Goal: Transaction & Acquisition: Download file/media

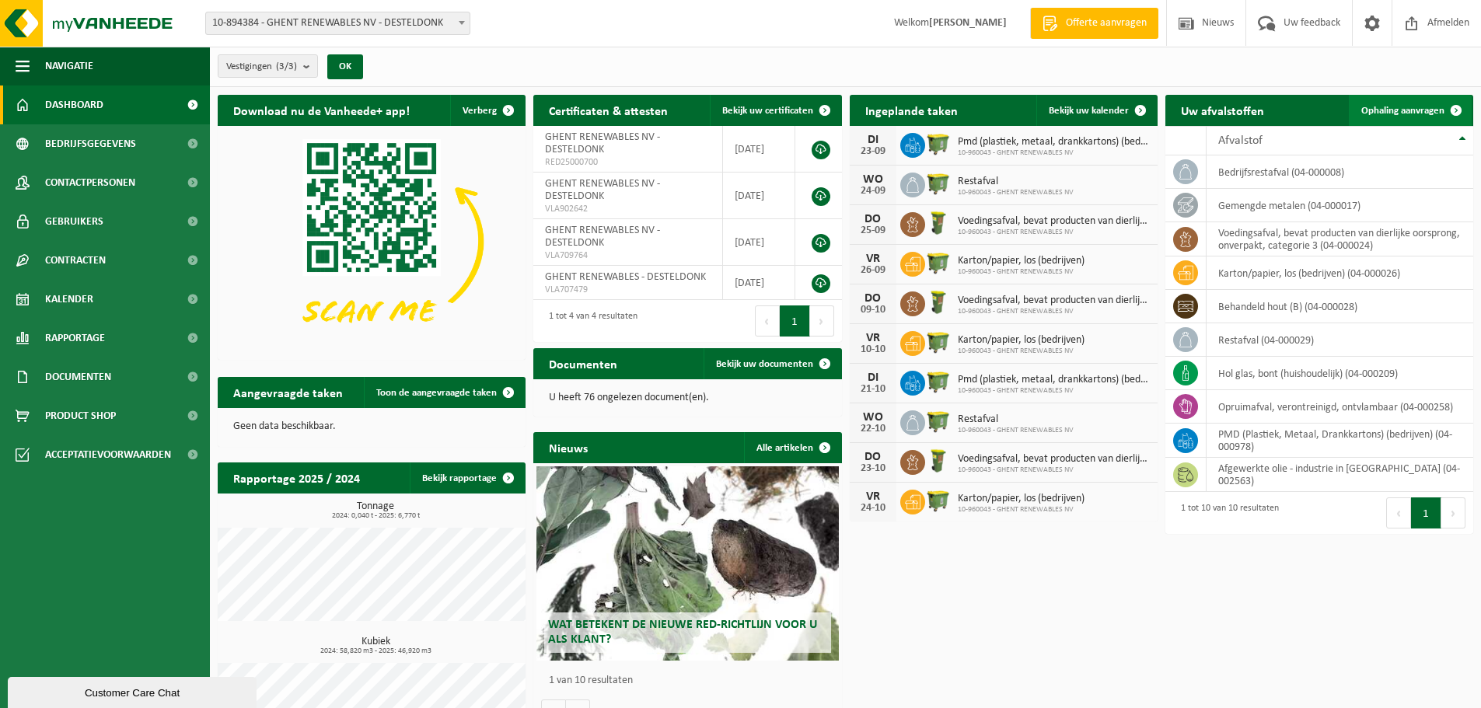
click at [1410, 103] on link "Ophaling aanvragen" at bounding box center [1410, 110] width 123 height 31
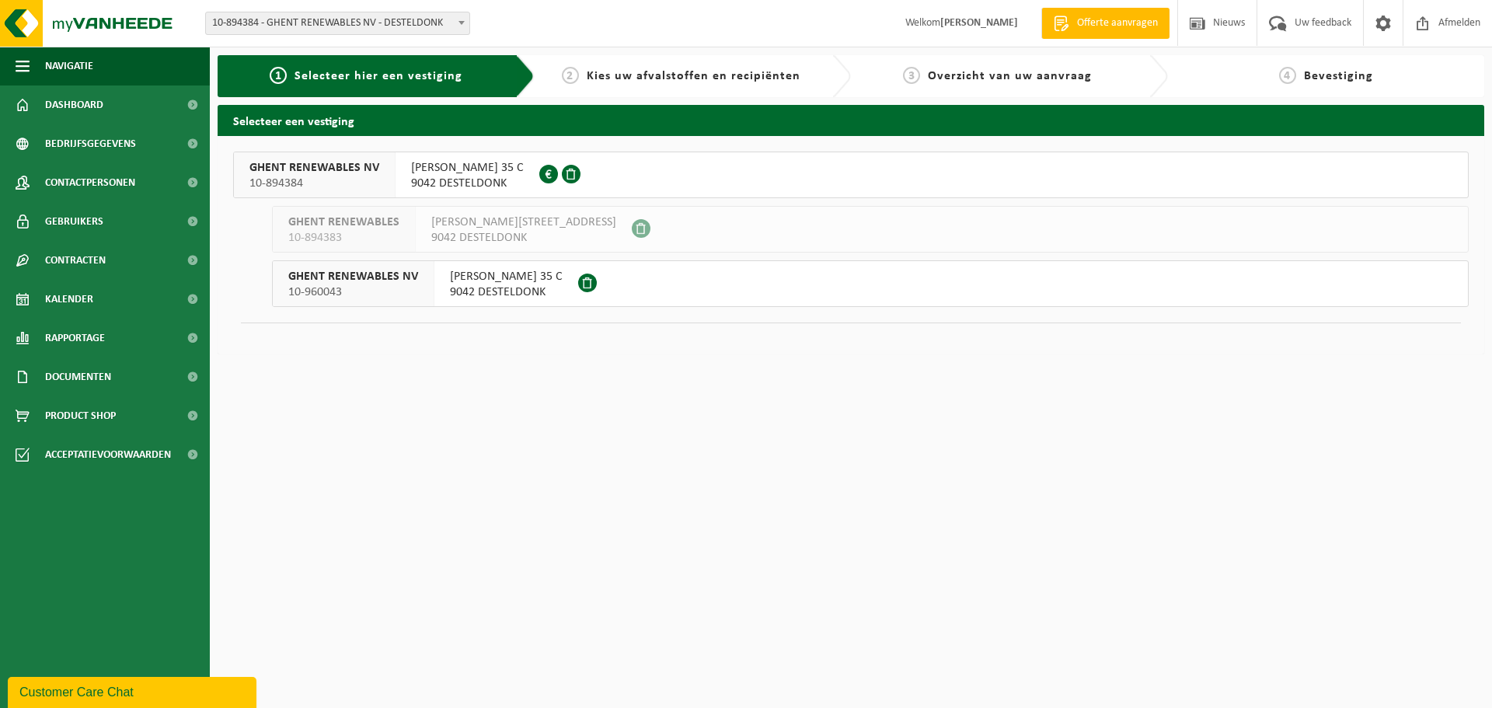
click at [477, 175] on span "[PERSON_NAME] 35 C" at bounding box center [467, 168] width 113 height 16
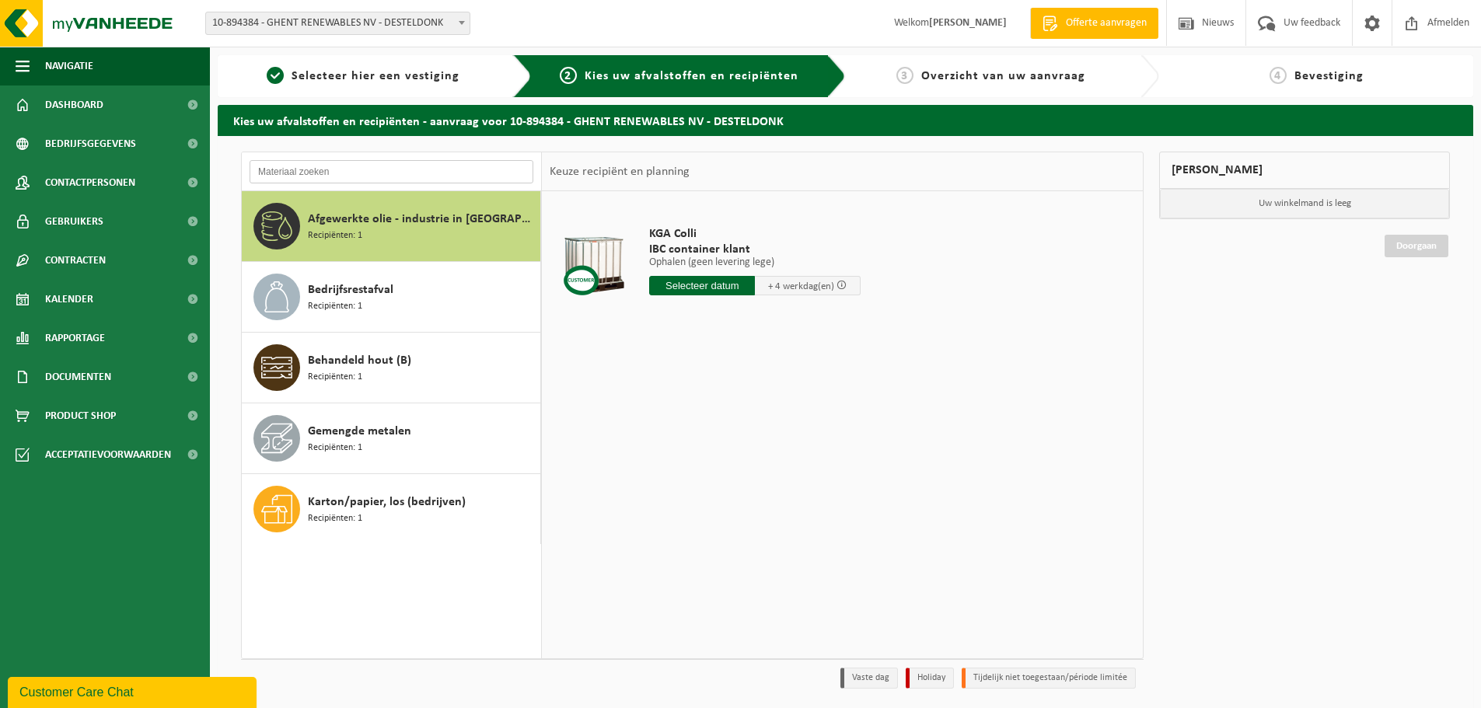
click at [309, 166] on input "text" at bounding box center [391, 171] width 284 height 23
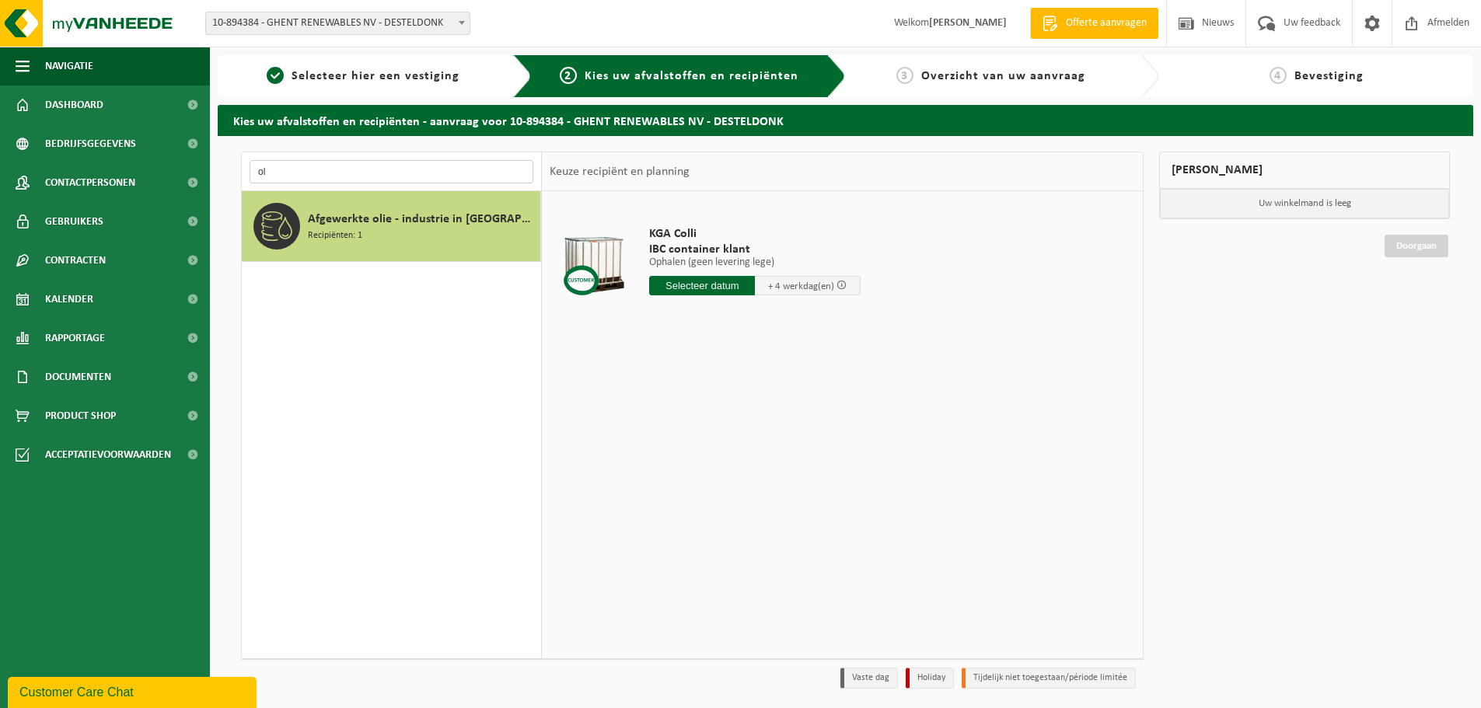
type input "o"
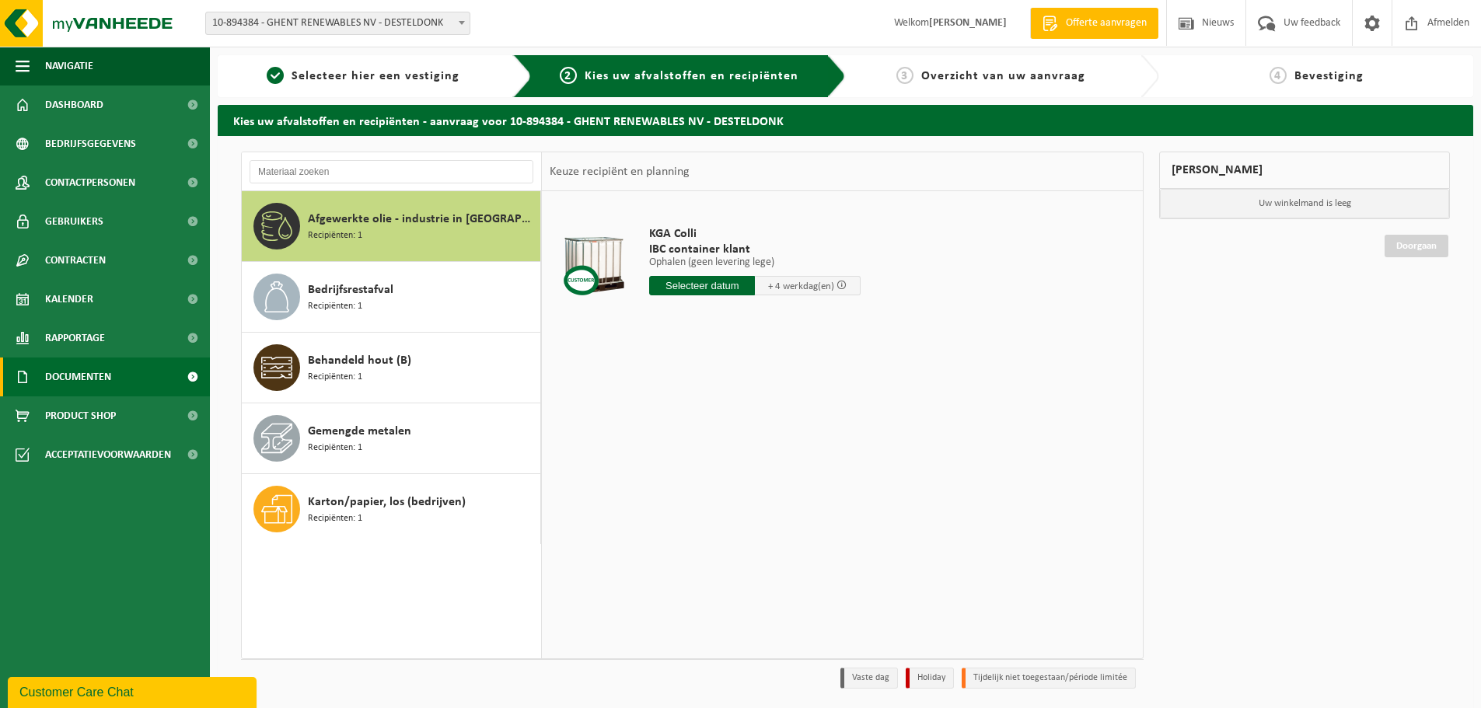
click at [68, 369] on span "Documenten" at bounding box center [78, 377] width 66 height 39
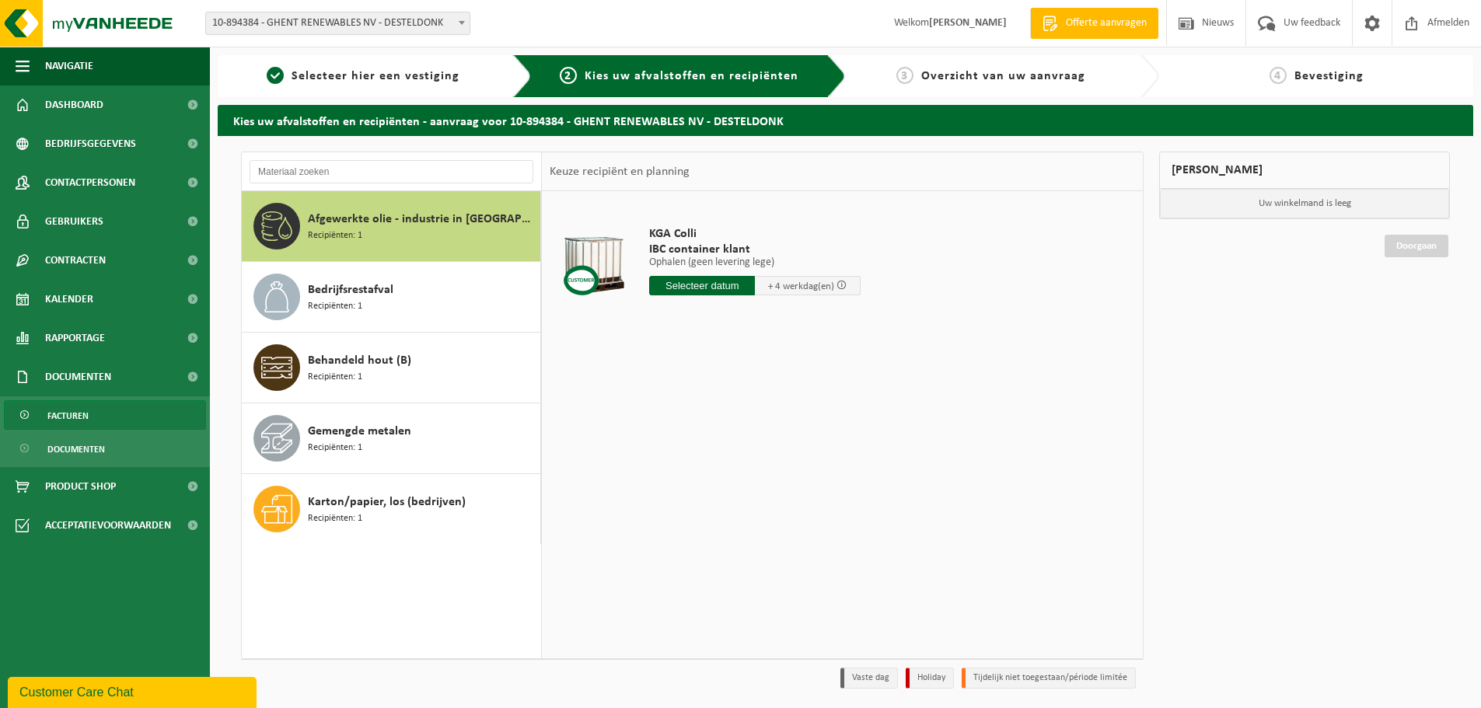
click at [84, 414] on span "Facturen" at bounding box center [67, 416] width 41 height 30
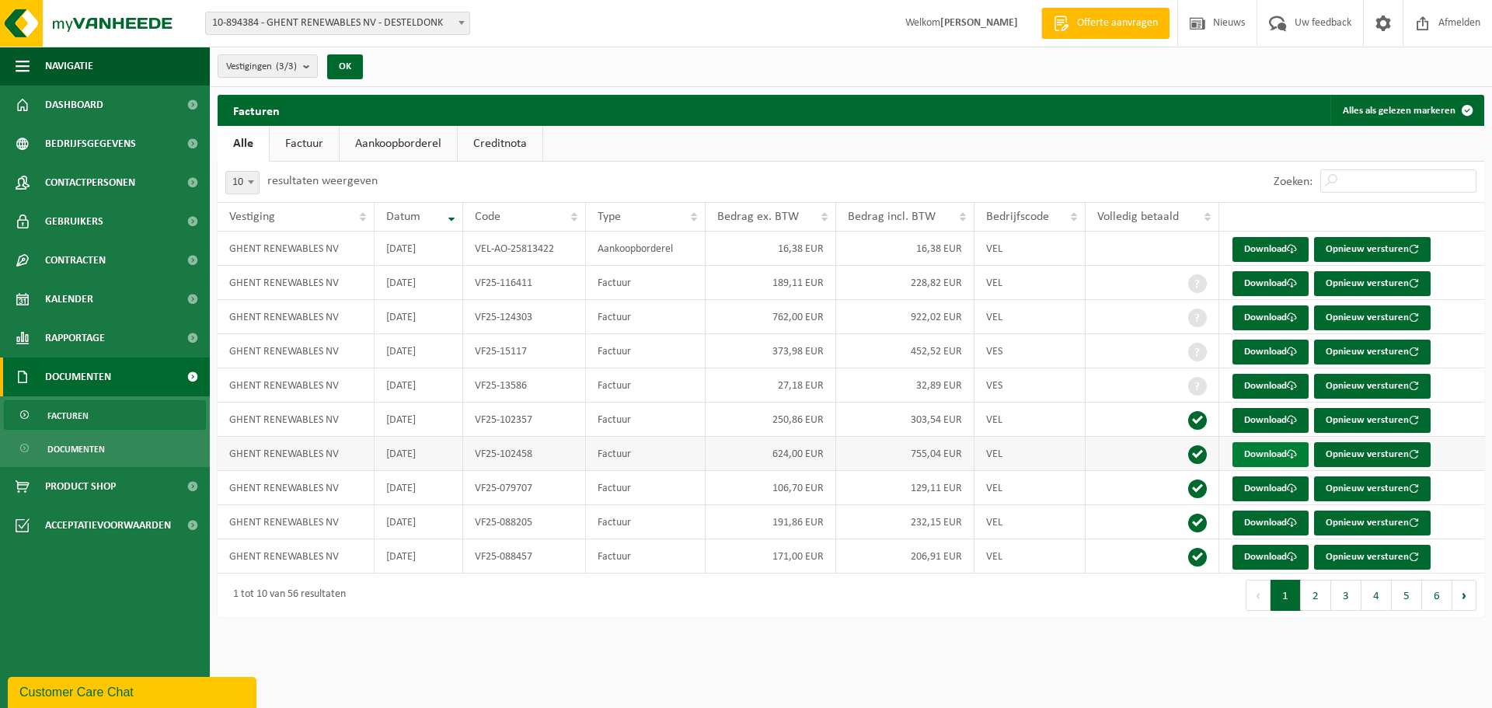
click at [1244, 454] on link "Download" at bounding box center [1271, 454] width 76 height 25
click at [1286, 242] on link "Download" at bounding box center [1271, 249] width 76 height 25
click at [1275, 282] on link "Download" at bounding box center [1271, 283] width 76 height 25
click at [1270, 283] on link "Download" at bounding box center [1271, 283] width 76 height 25
click at [1277, 386] on link "Download" at bounding box center [1271, 386] width 76 height 25
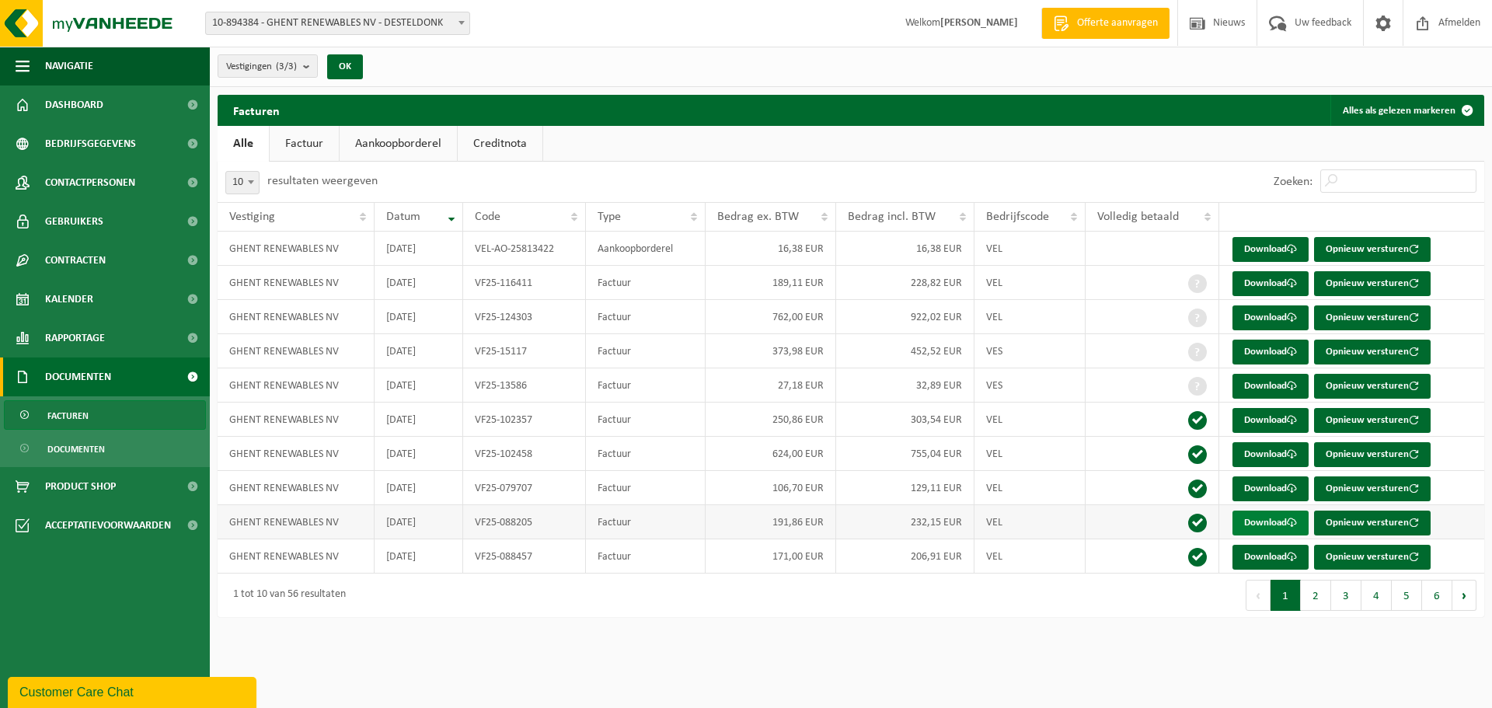
click at [1258, 522] on link "Download" at bounding box center [1271, 523] width 76 height 25
click at [72, 148] on span "Bedrijfsgegevens" at bounding box center [90, 143] width 91 height 39
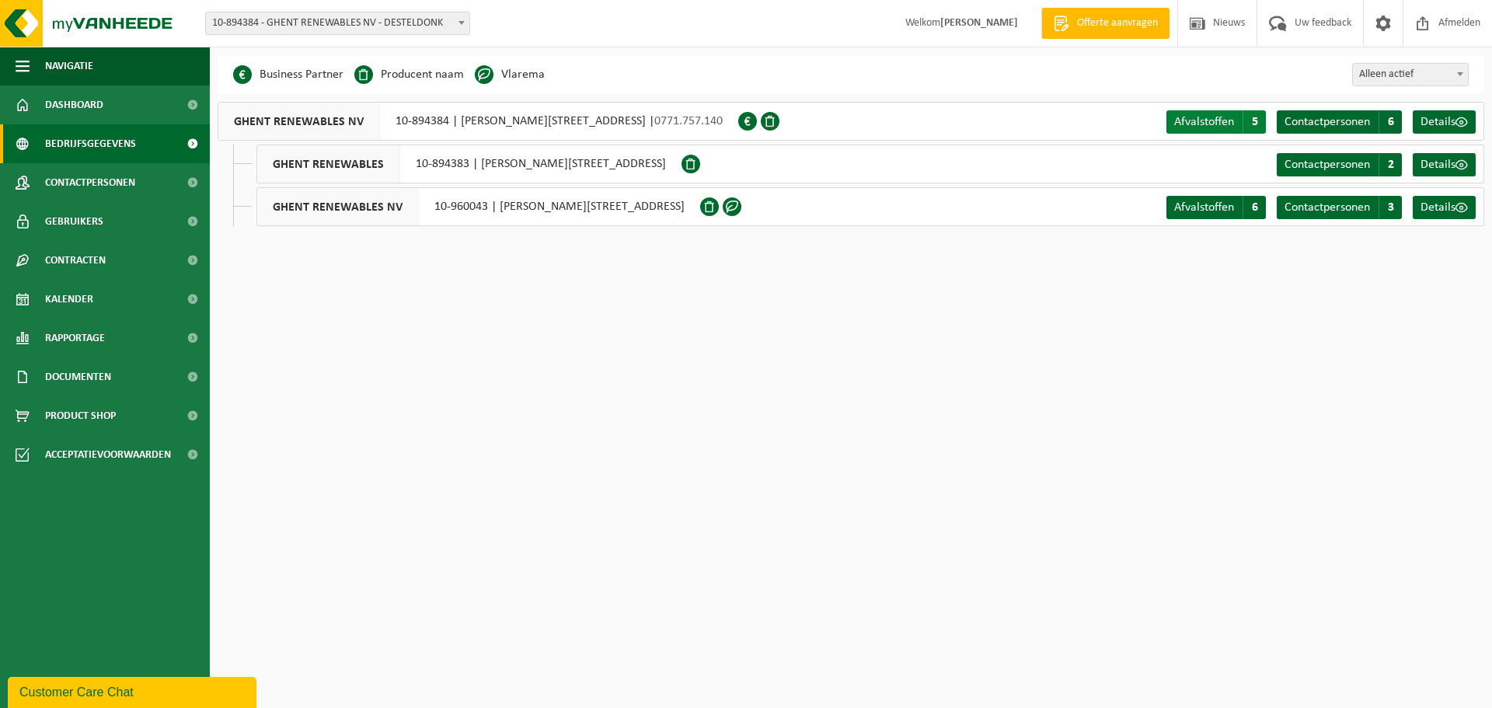
click at [1223, 113] on link "Afvalstoffen A 5" at bounding box center [1216, 121] width 99 height 23
click at [1196, 204] on span "Afvalstoffen" at bounding box center [1204, 207] width 60 height 12
